Goal: Transaction & Acquisition: Purchase product/service

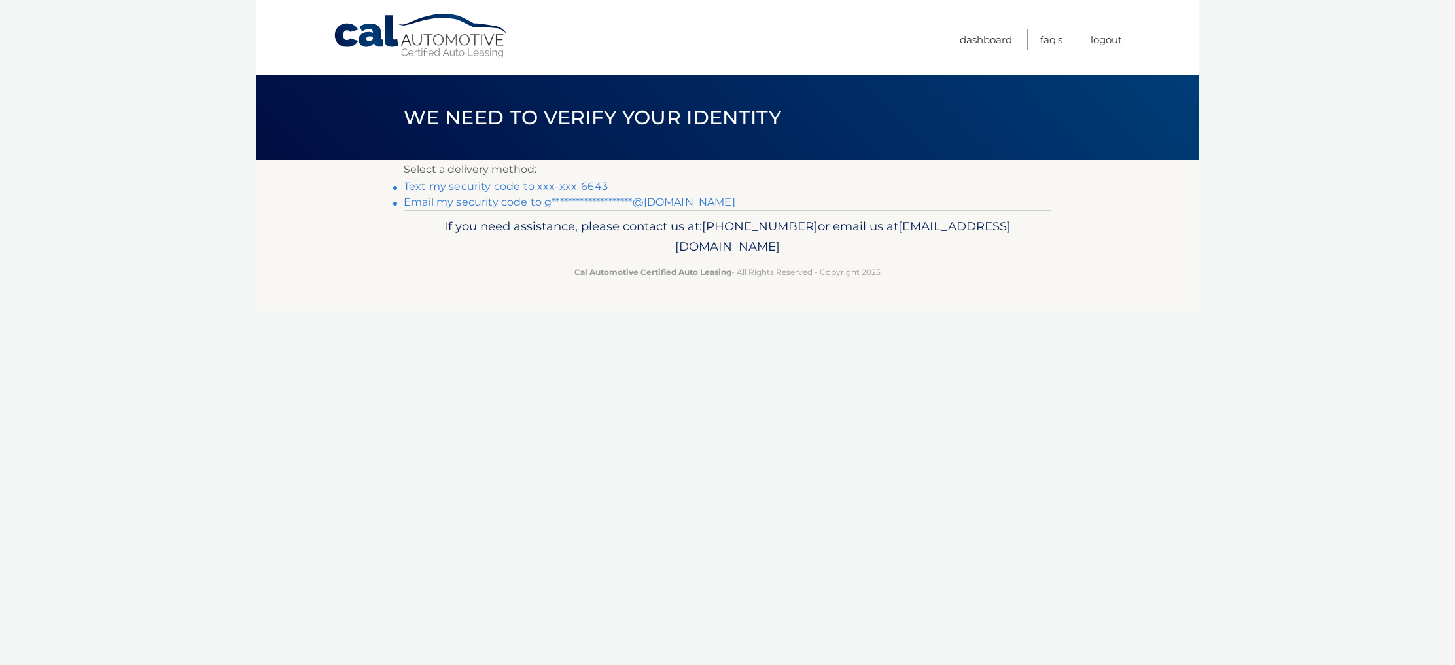
click at [525, 190] on link "Text my security code to xxx-xxx-6643" at bounding box center [506, 186] width 204 height 12
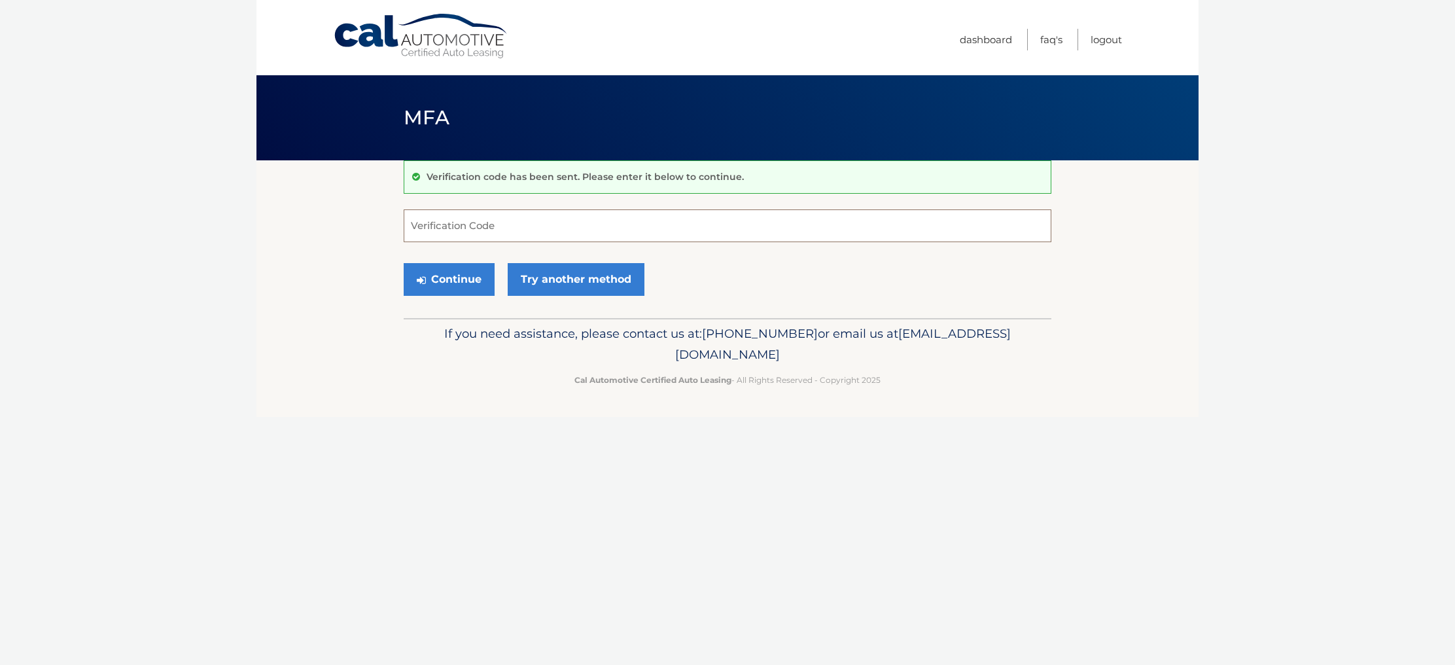
click at [508, 224] on input "Verification Code" at bounding box center [728, 225] width 648 height 33
type input "116227"
click at [440, 288] on button "Continue" at bounding box center [449, 279] width 91 height 33
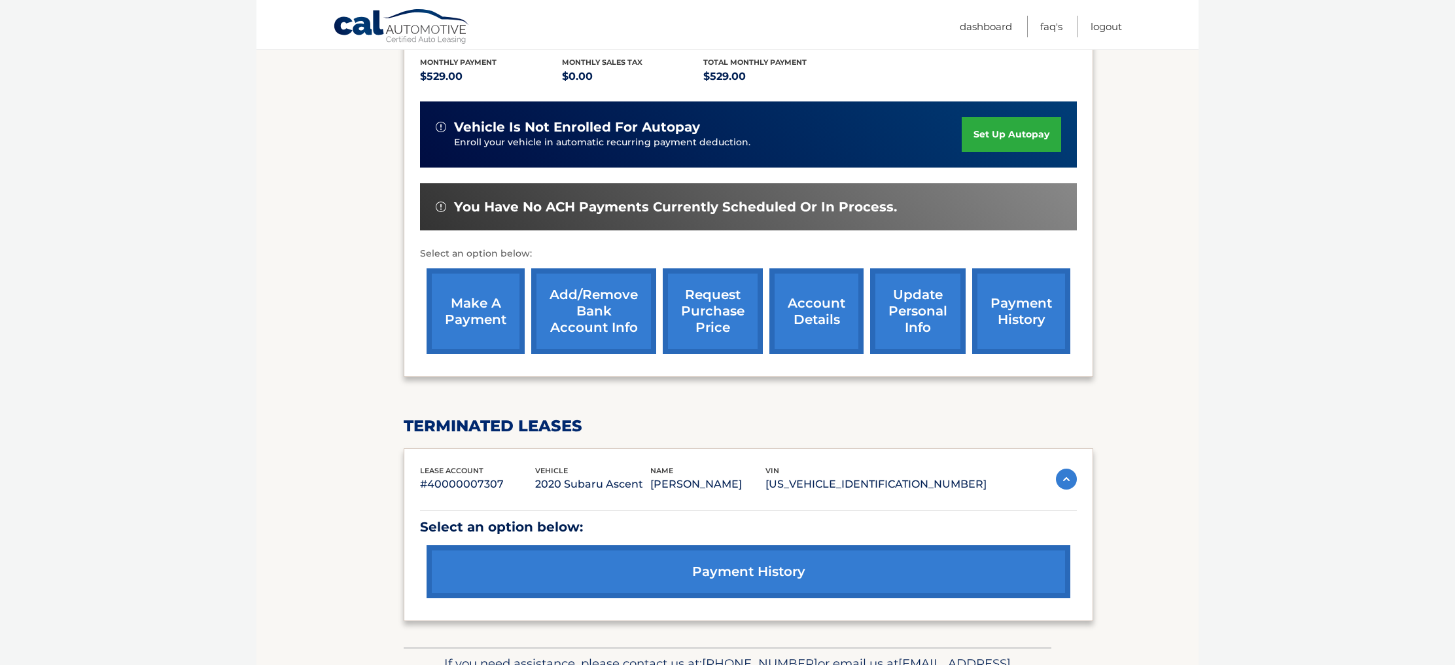
scroll to position [282, 0]
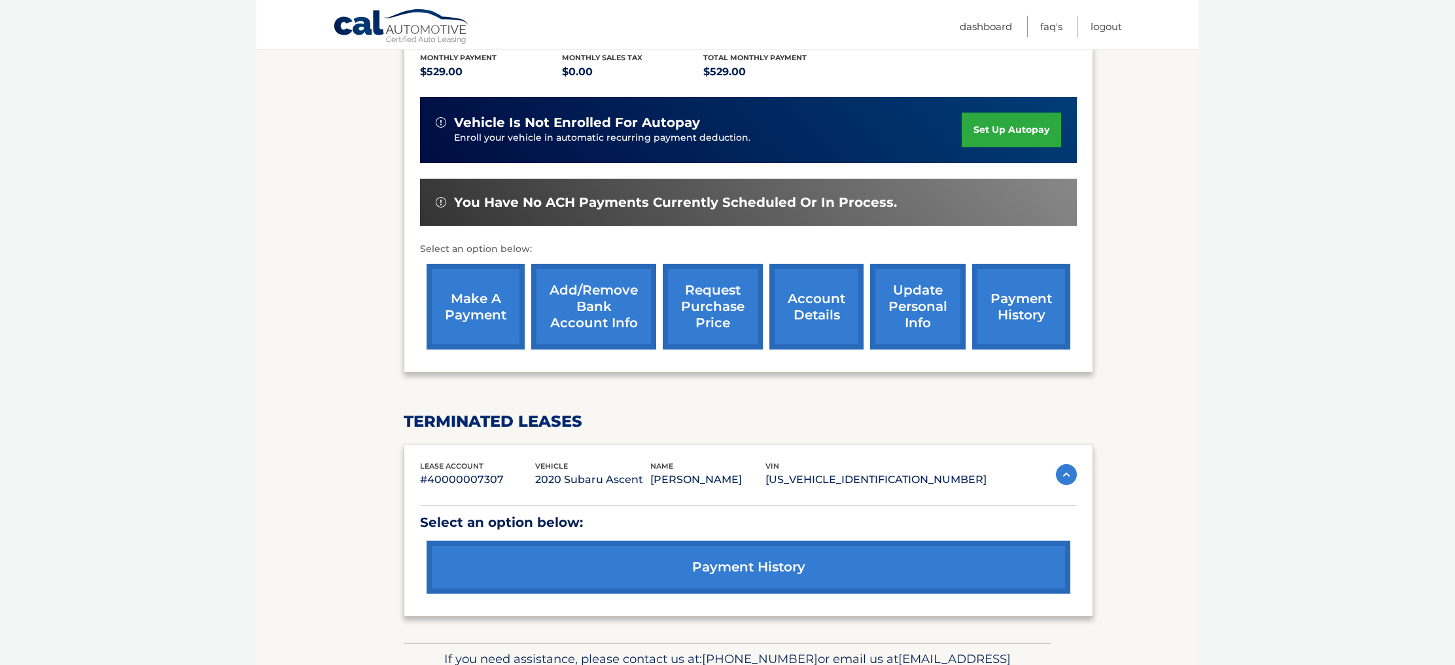
click at [467, 297] on link "make a payment" at bounding box center [476, 307] width 98 height 86
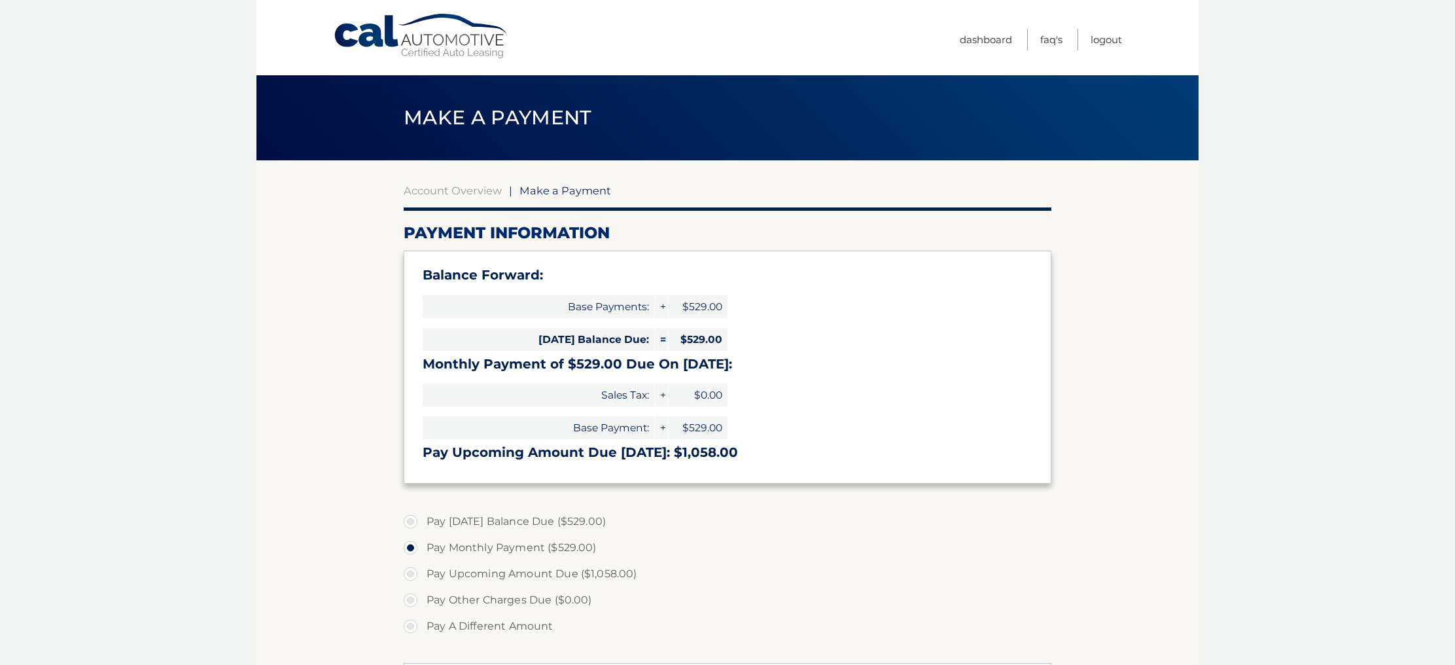
select select "MzczZTY3MTAtODNiYS00OTc0LWFjYjEtYjQ0MDk5ZTMwYWUw"
click at [413, 534] on label "Pay Today's Balance Due ($529.00)" at bounding box center [728, 521] width 648 height 26
click at [413, 529] on input "Pay Today's Balance Due ($529.00)" at bounding box center [415, 518] width 13 height 21
radio input "true"
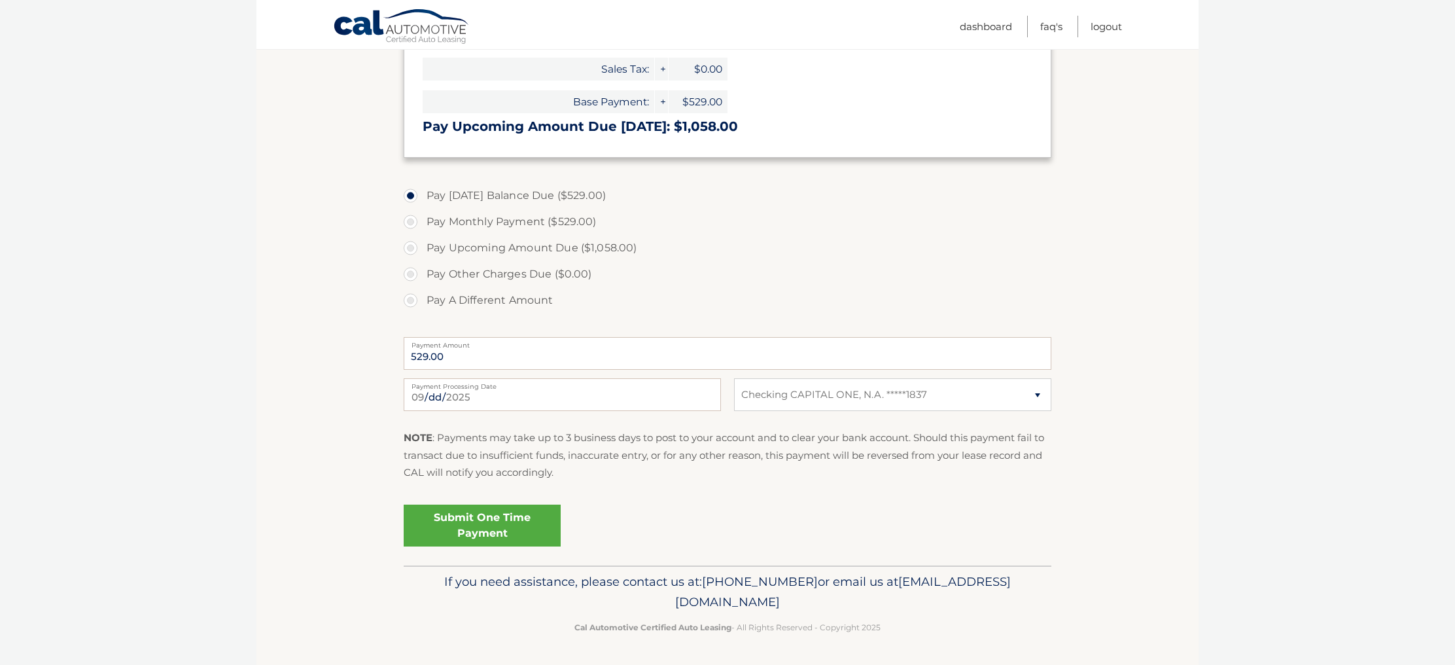
scroll to position [411, 0]
click at [515, 504] on link "Submit One Time Payment" at bounding box center [482, 525] width 157 height 42
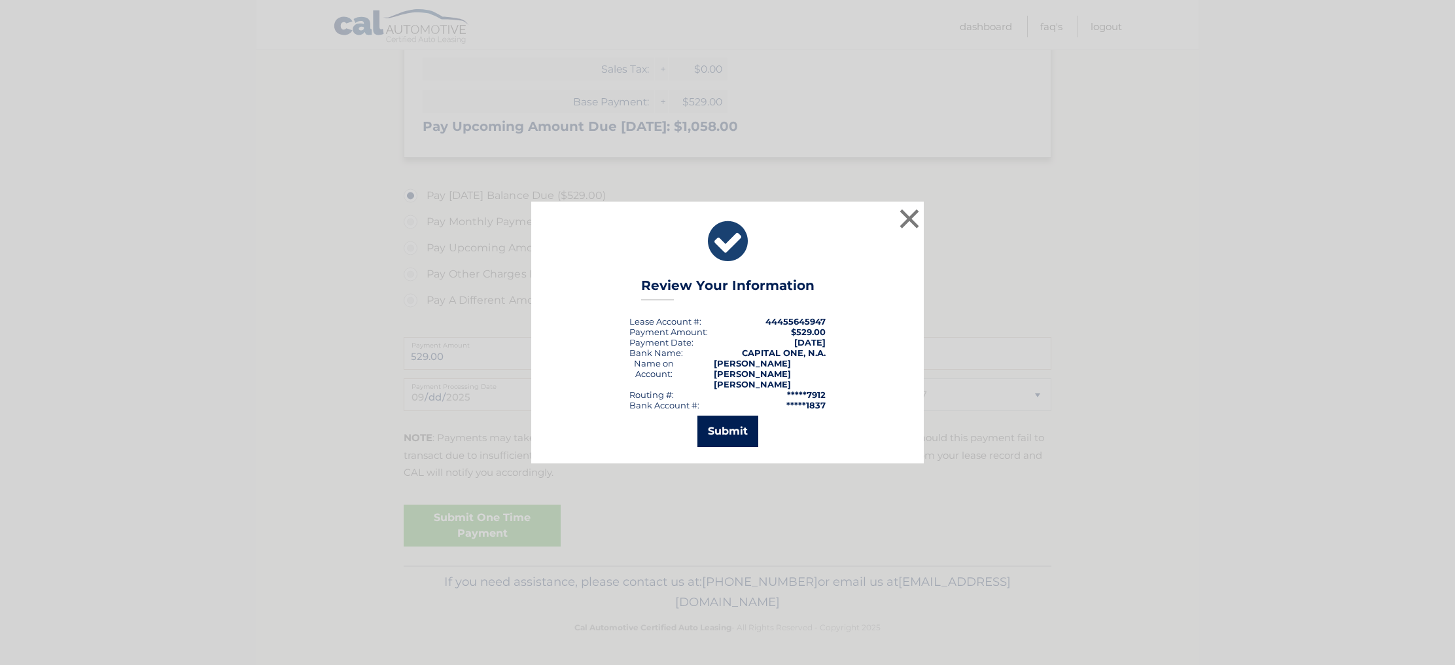
click at [746, 420] on button "Submit" at bounding box center [727, 430] width 61 height 31
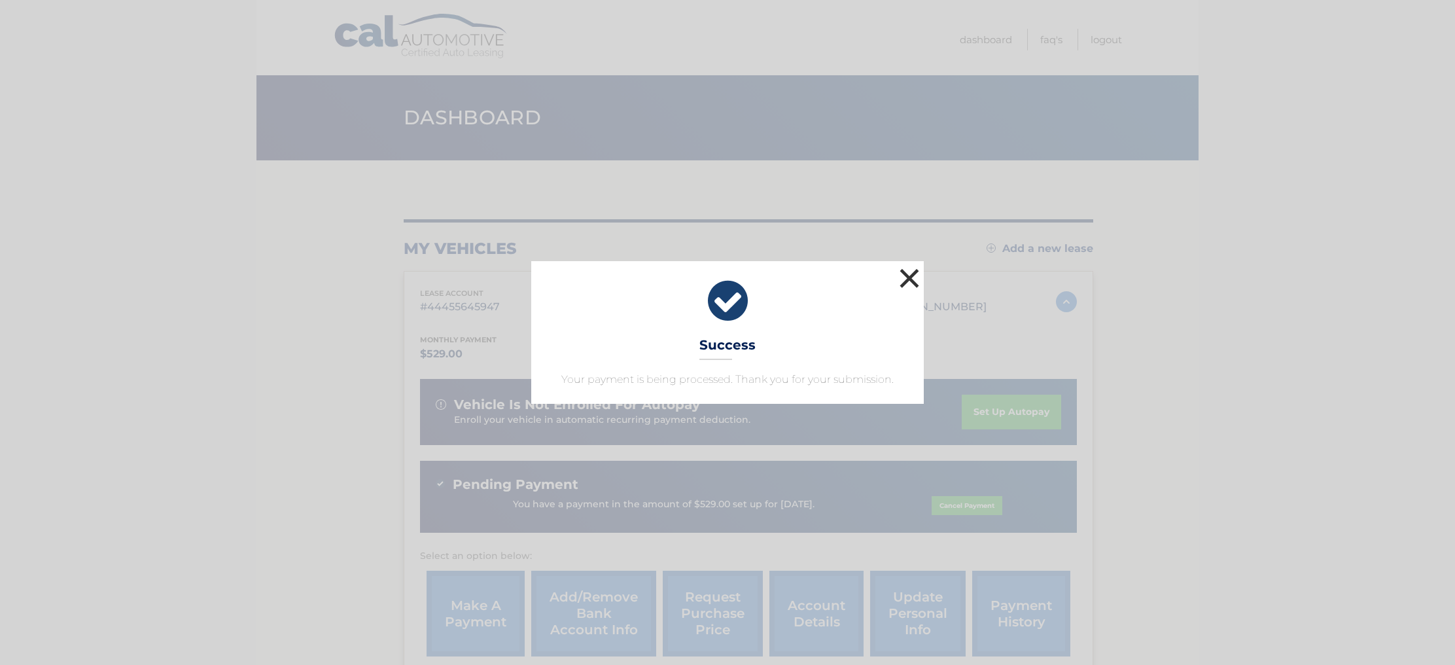
click at [913, 265] on button "×" at bounding box center [909, 278] width 26 height 26
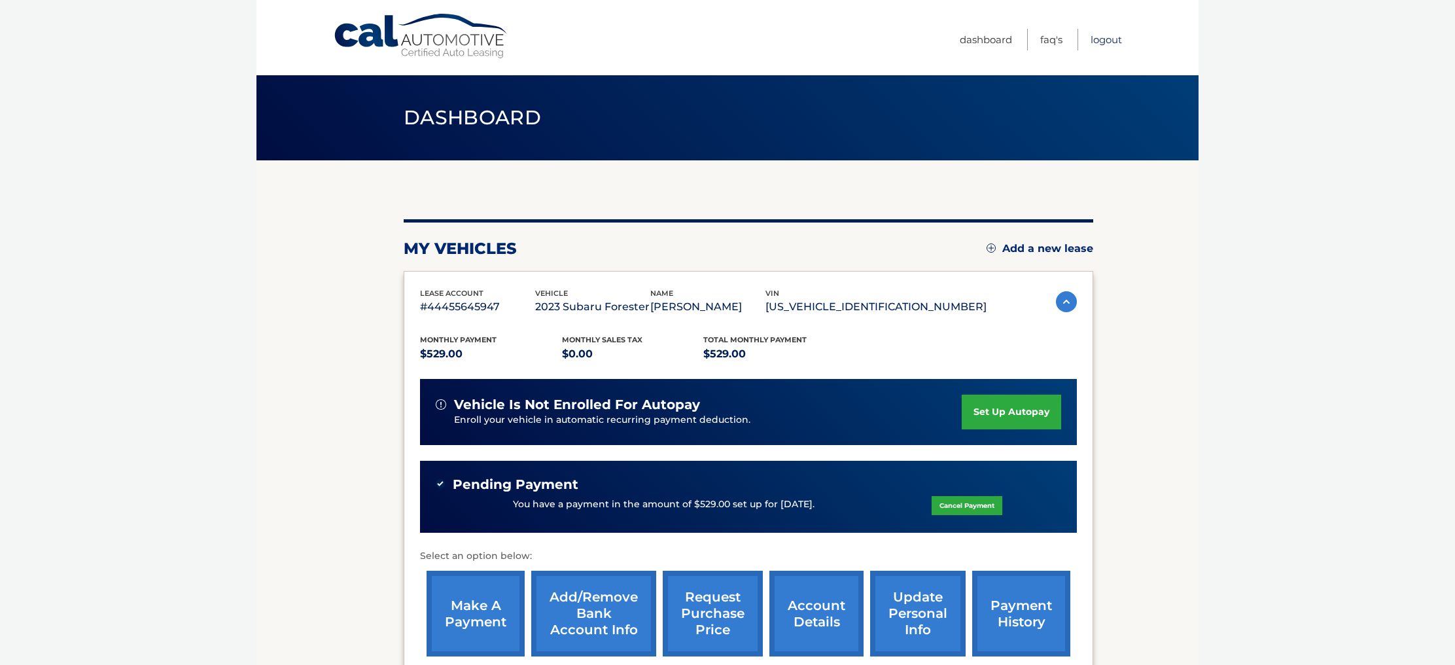
click at [1094, 38] on link "Logout" at bounding box center [1106, 40] width 31 height 22
